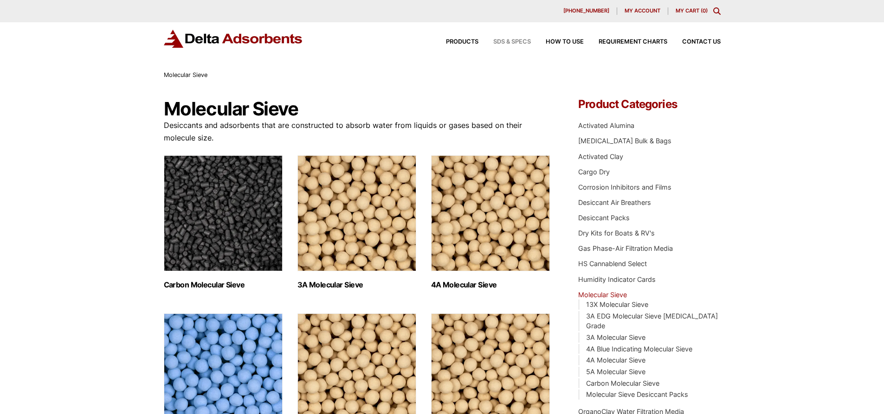
click at [505, 43] on span "SDS & SPECS" at bounding box center [512, 42] width 38 height 6
click at [336, 155] on img "Visit product category 3A Molecular Sieve" at bounding box center [356, 213] width 119 height 116
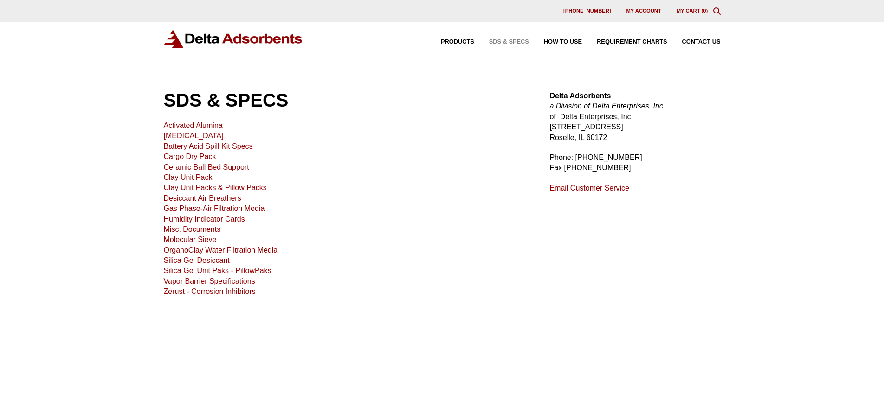
click at [214, 200] on link "Desiccant Air Breathers" at bounding box center [202, 198] width 77 height 8
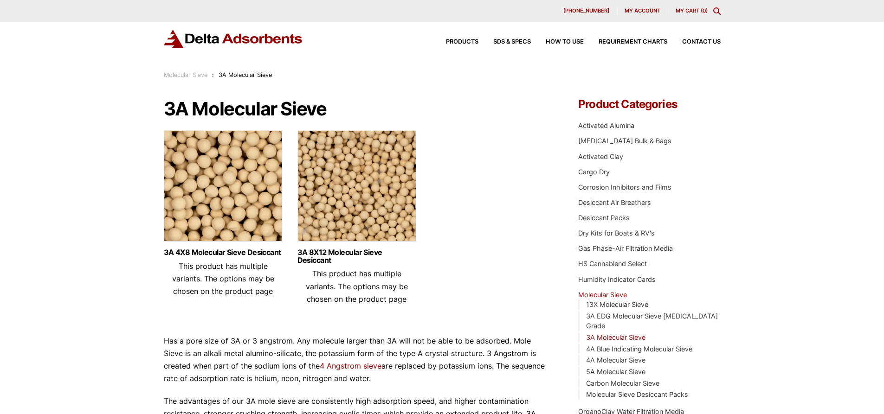
click at [256, 212] on img at bounding box center [223, 188] width 119 height 116
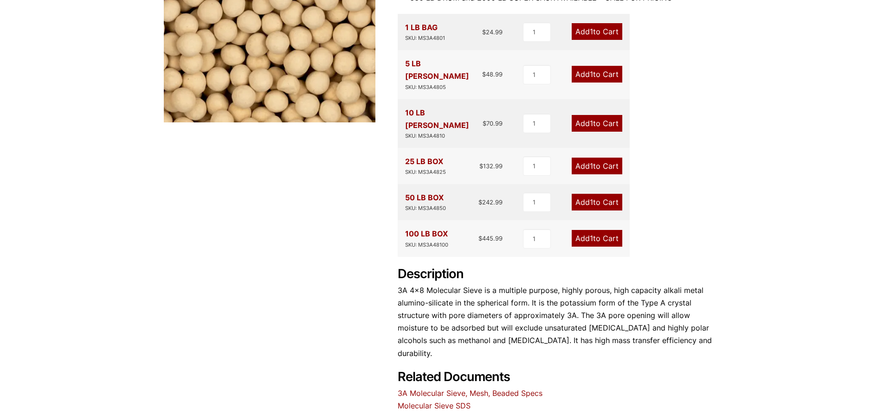
scroll to position [232, 0]
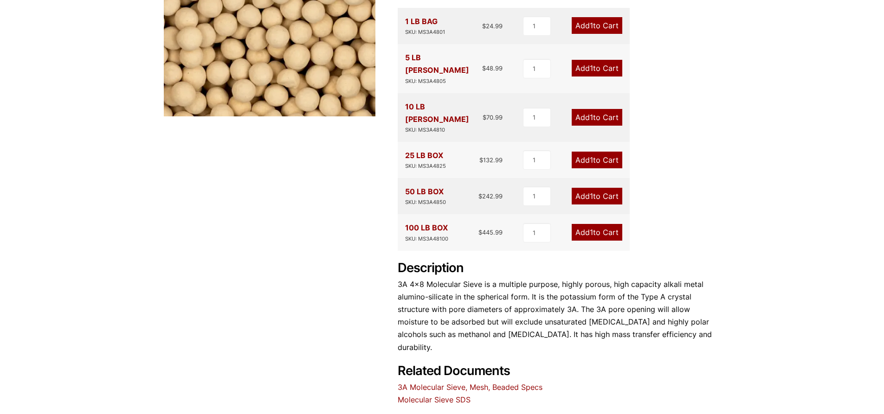
click at [434, 395] on link "Molecular Sieve SDS" at bounding box center [434, 399] width 73 height 9
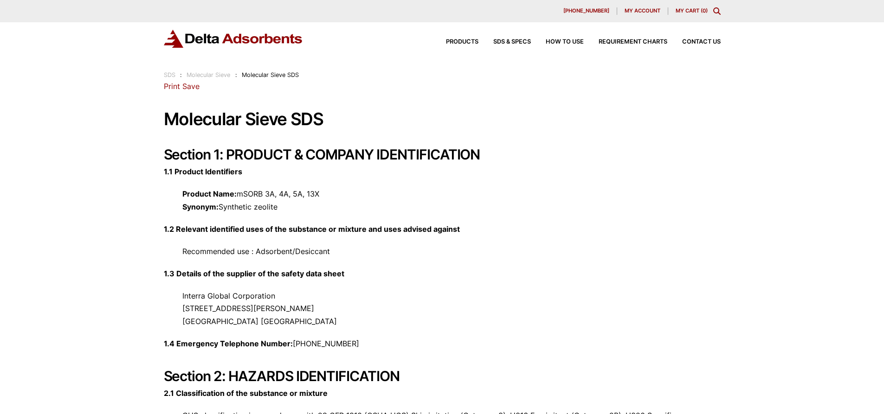
click at [169, 89] on link "Print" at bounding box center [172, 86] width 16 height 9
